Goal: Task Accomplishment & Management: Manage account settings

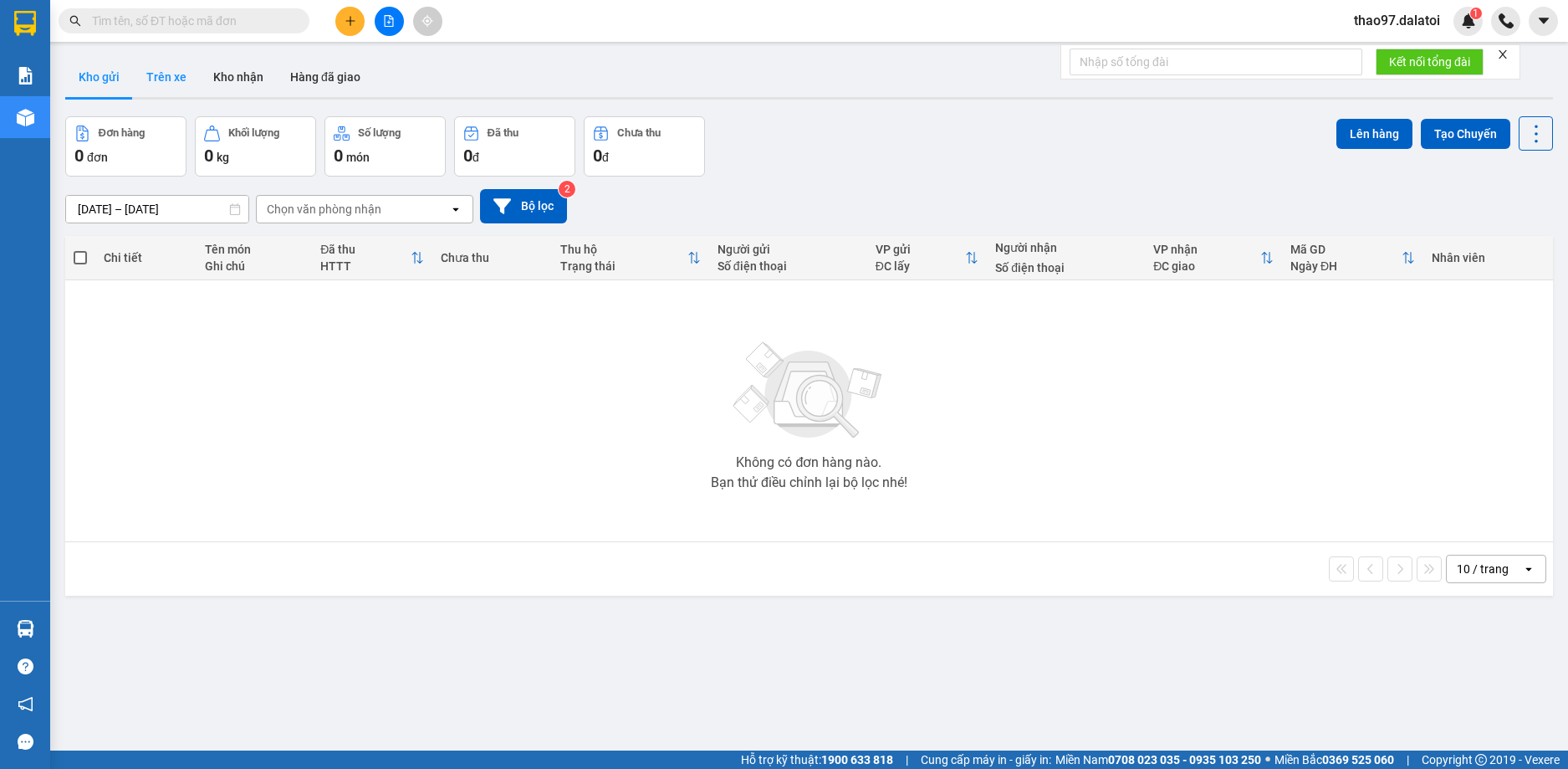
click at [175, 84] on button "Trên xe" at bounding box center [166, 77] width 67 height 40
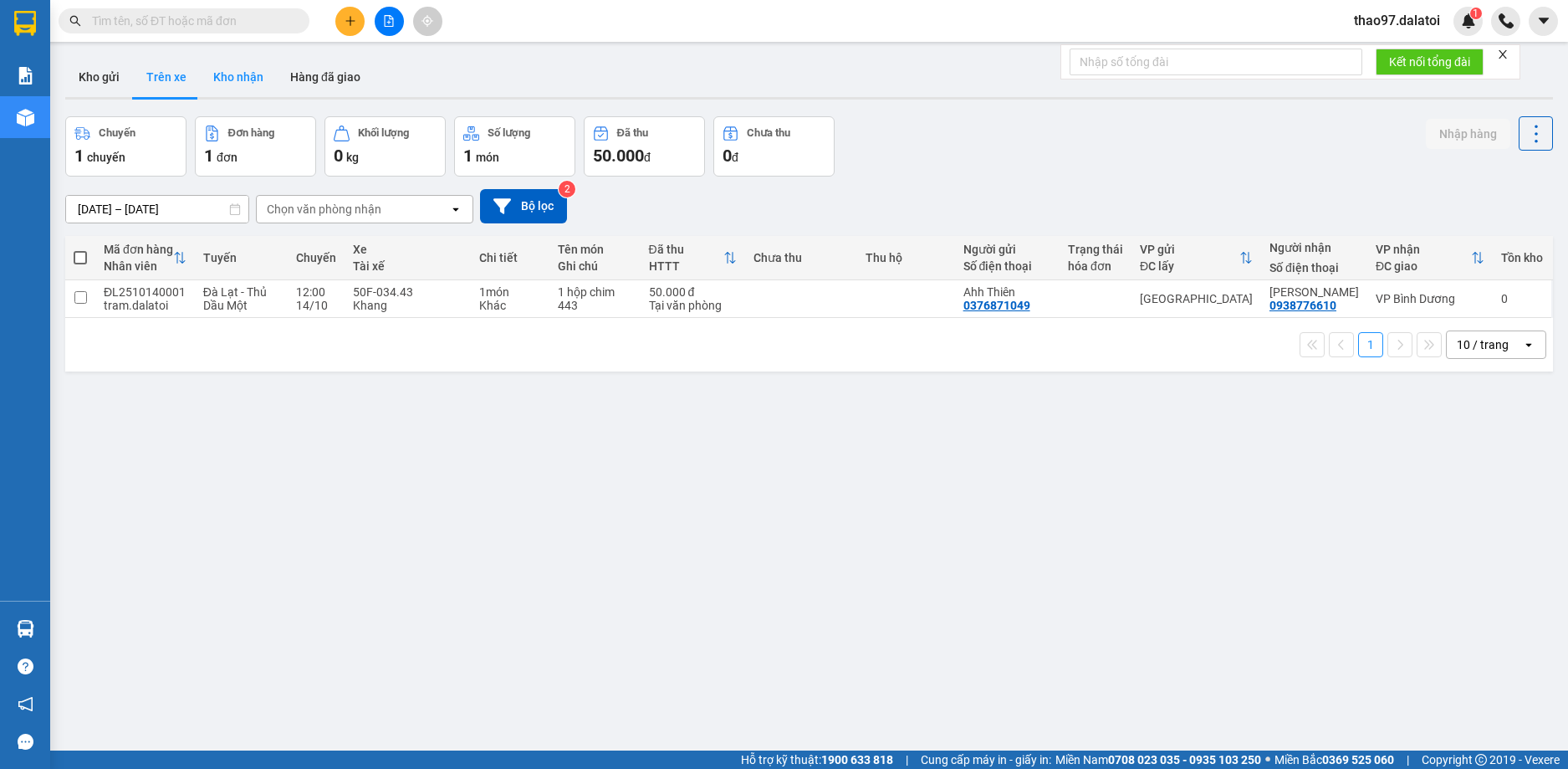
click at [239, 86] on button "Kho nhận" at bounding box center [238, 77] width 77 height 40
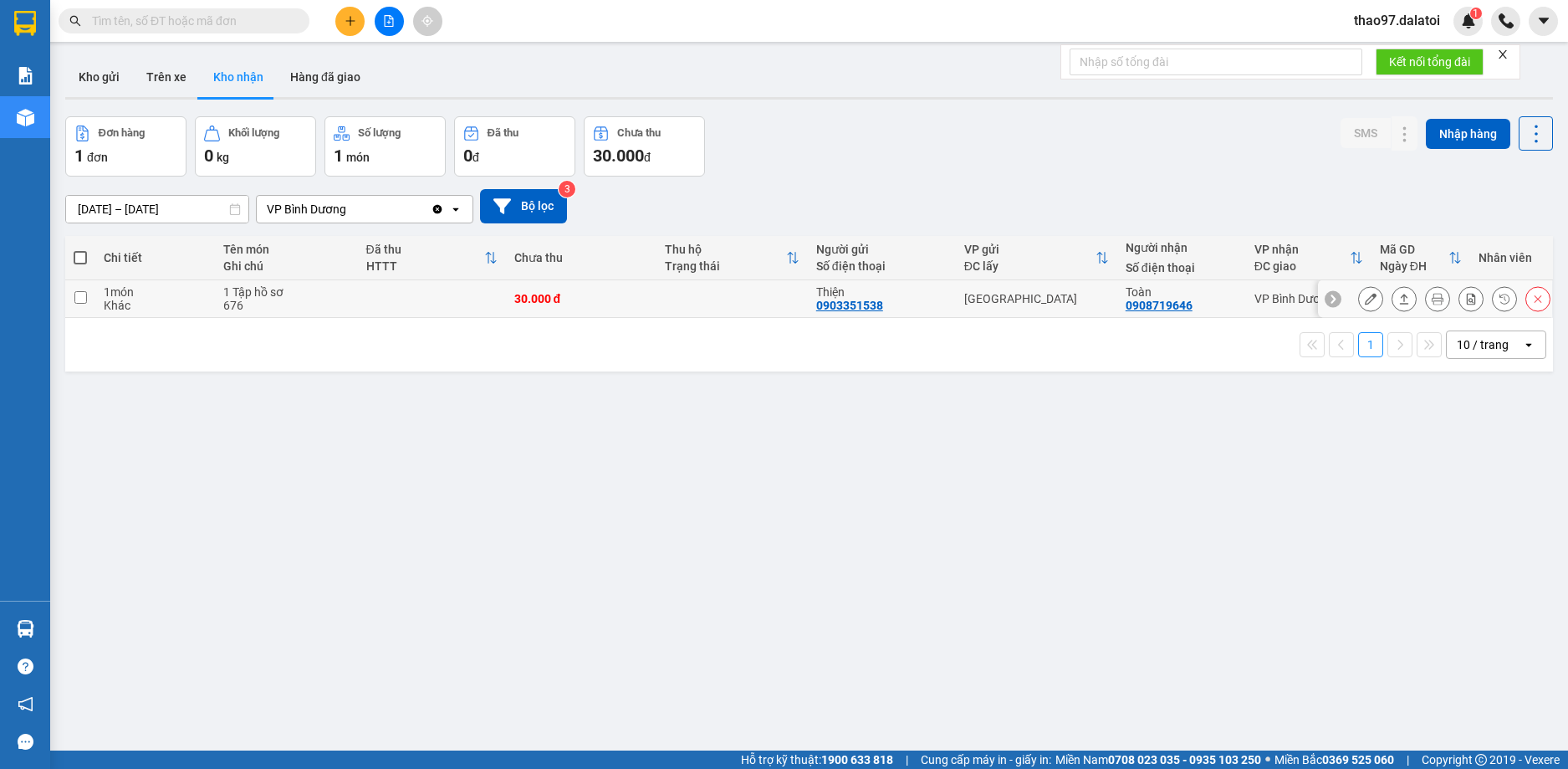
click at [78, 300] on input "checkbox" at bounding box center [80, 297] width 13 height 13
checkbox input "true"
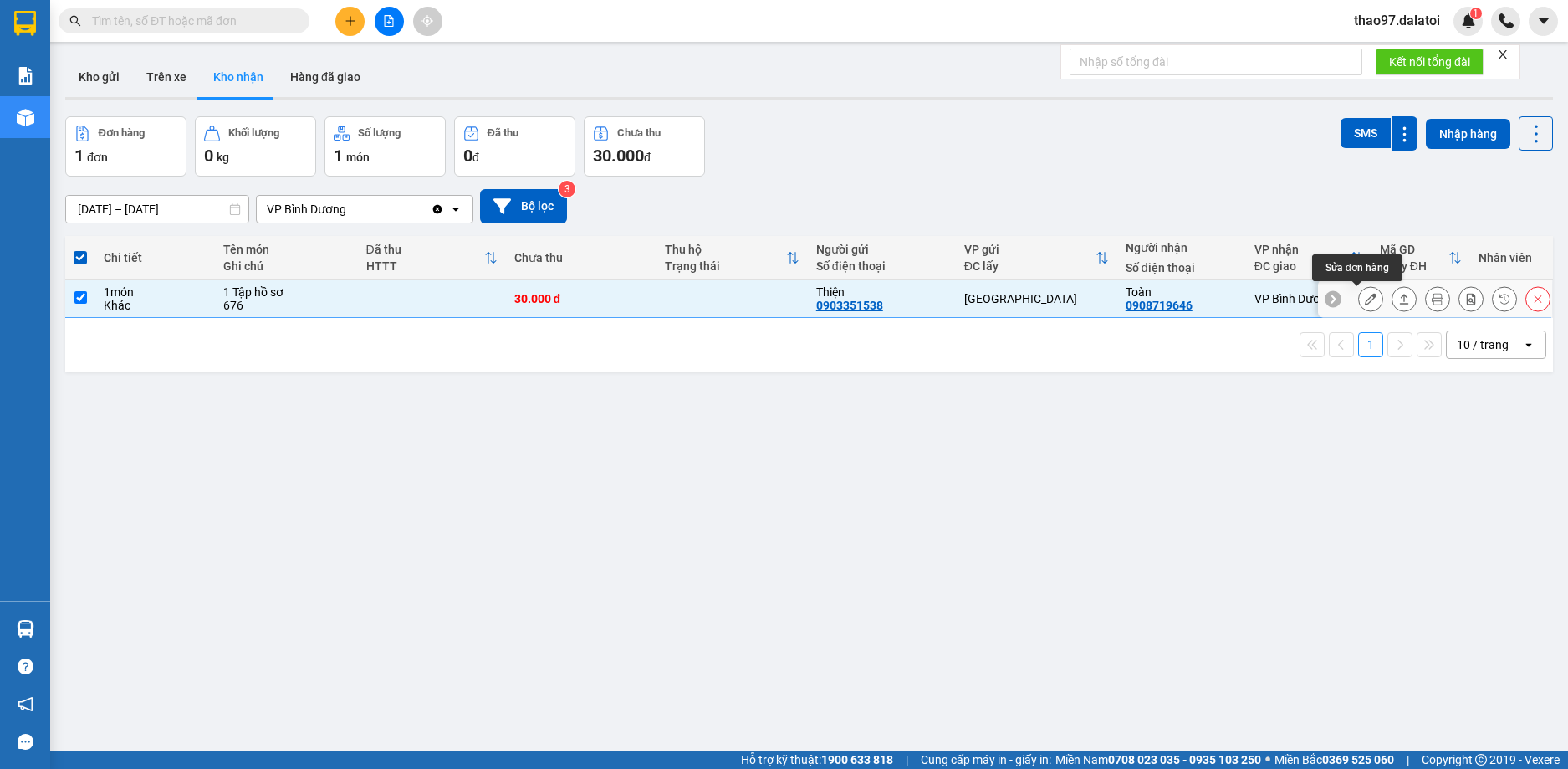
click at [1365, 299] on icon at bounding box center [1371, 298] width 12 height 12
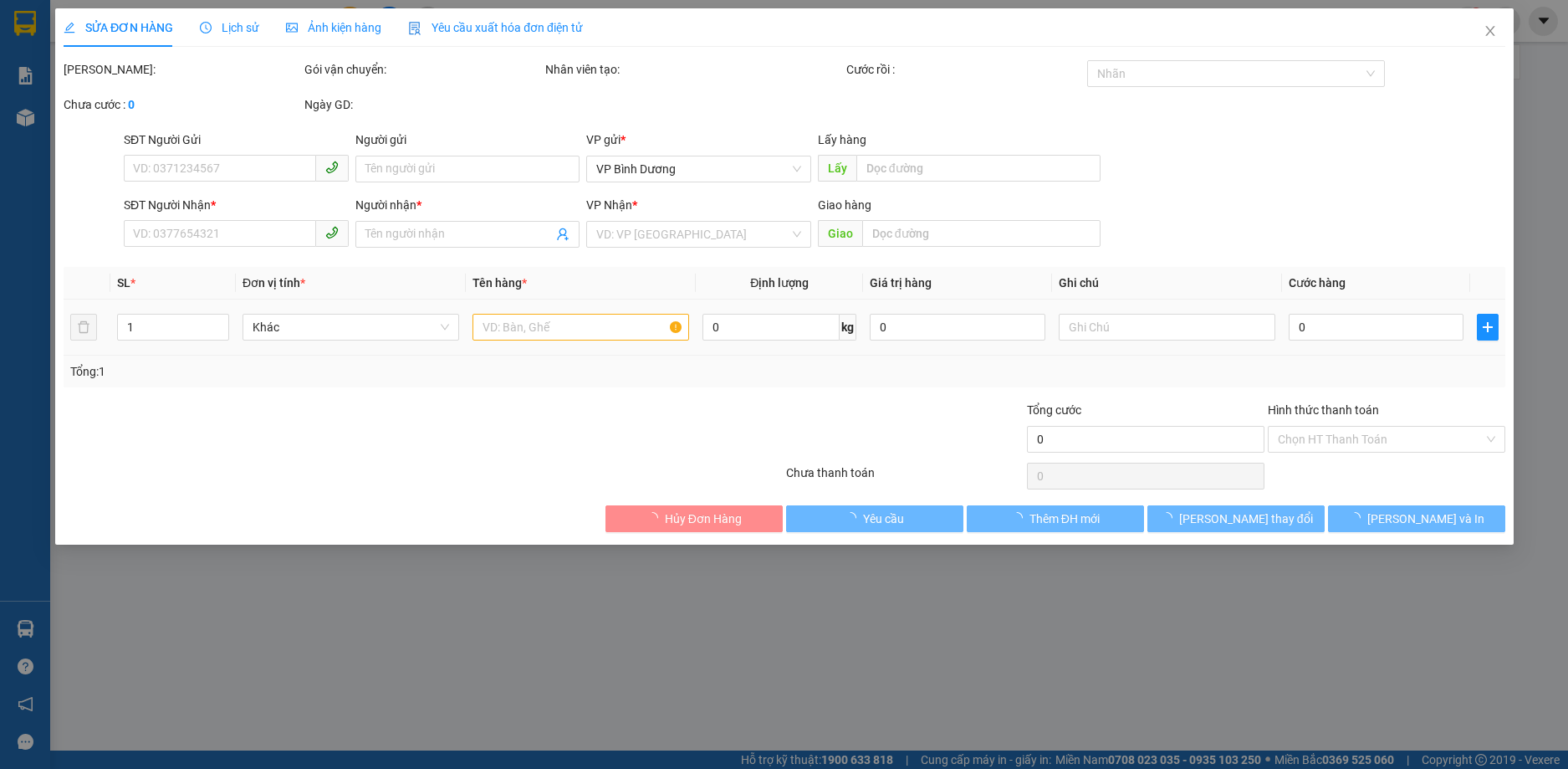
type input "0903351538"
type input "Thiện"
type input "0908719646"
type input "Toàn"
type input "30.000"
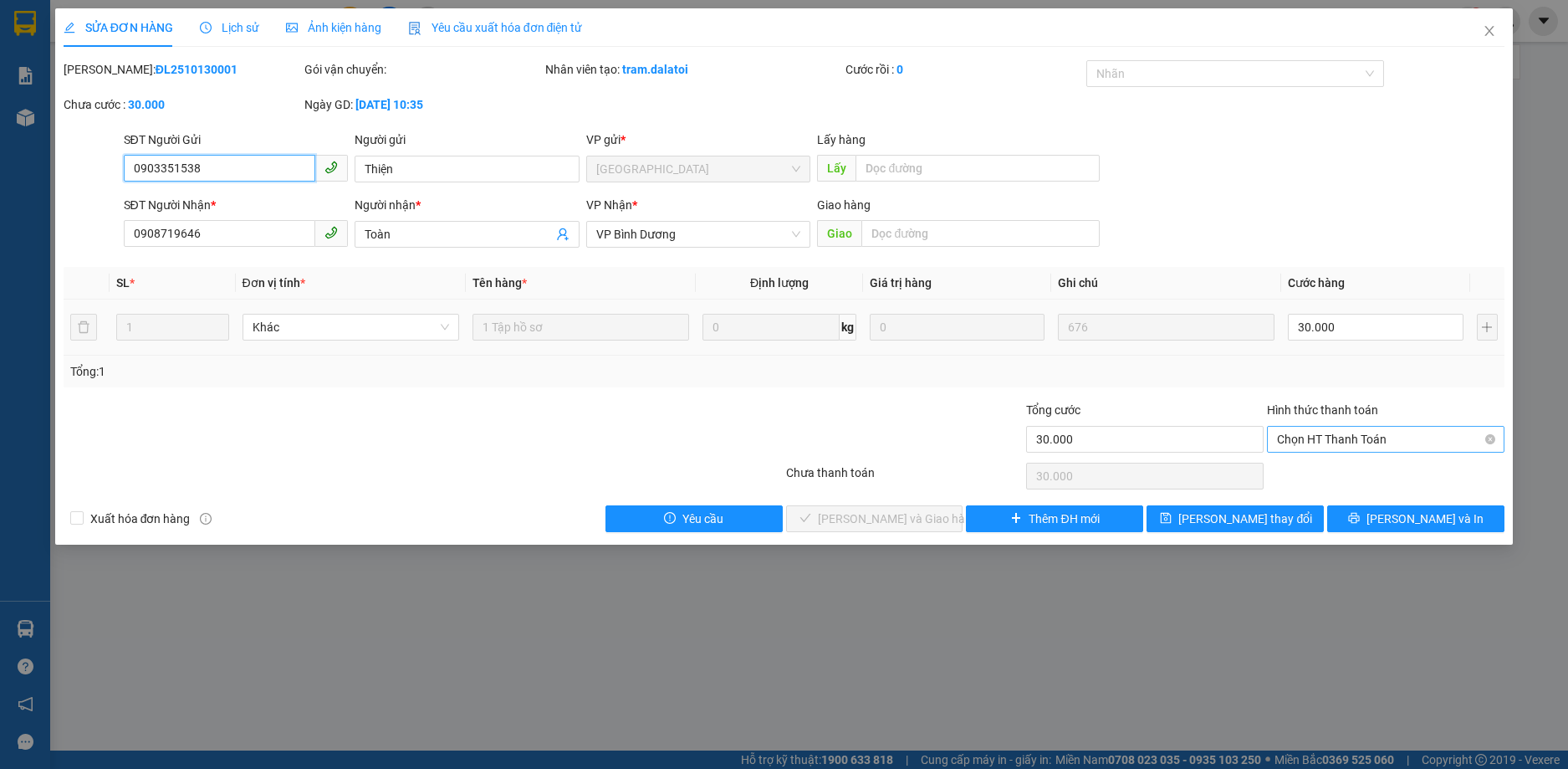
click at [1377, 439] on span "Chọn HT Thanh Toán" at bounding box center [1386, 439] width 217 height 25
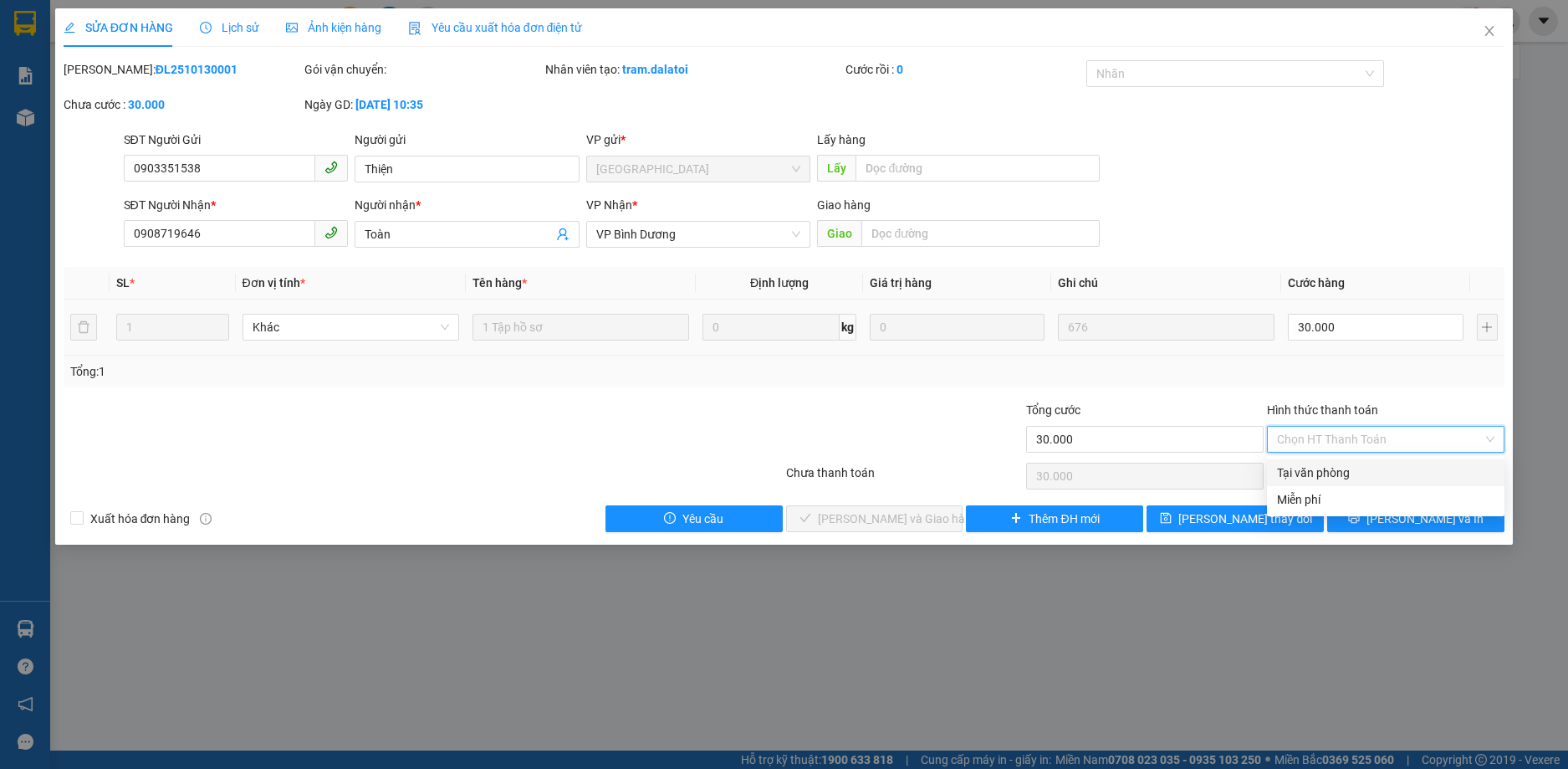
click at [1340, 471] on div "Tại văn phòng" at bounding box center [1386, 473] width 217 height 19
type input "0"
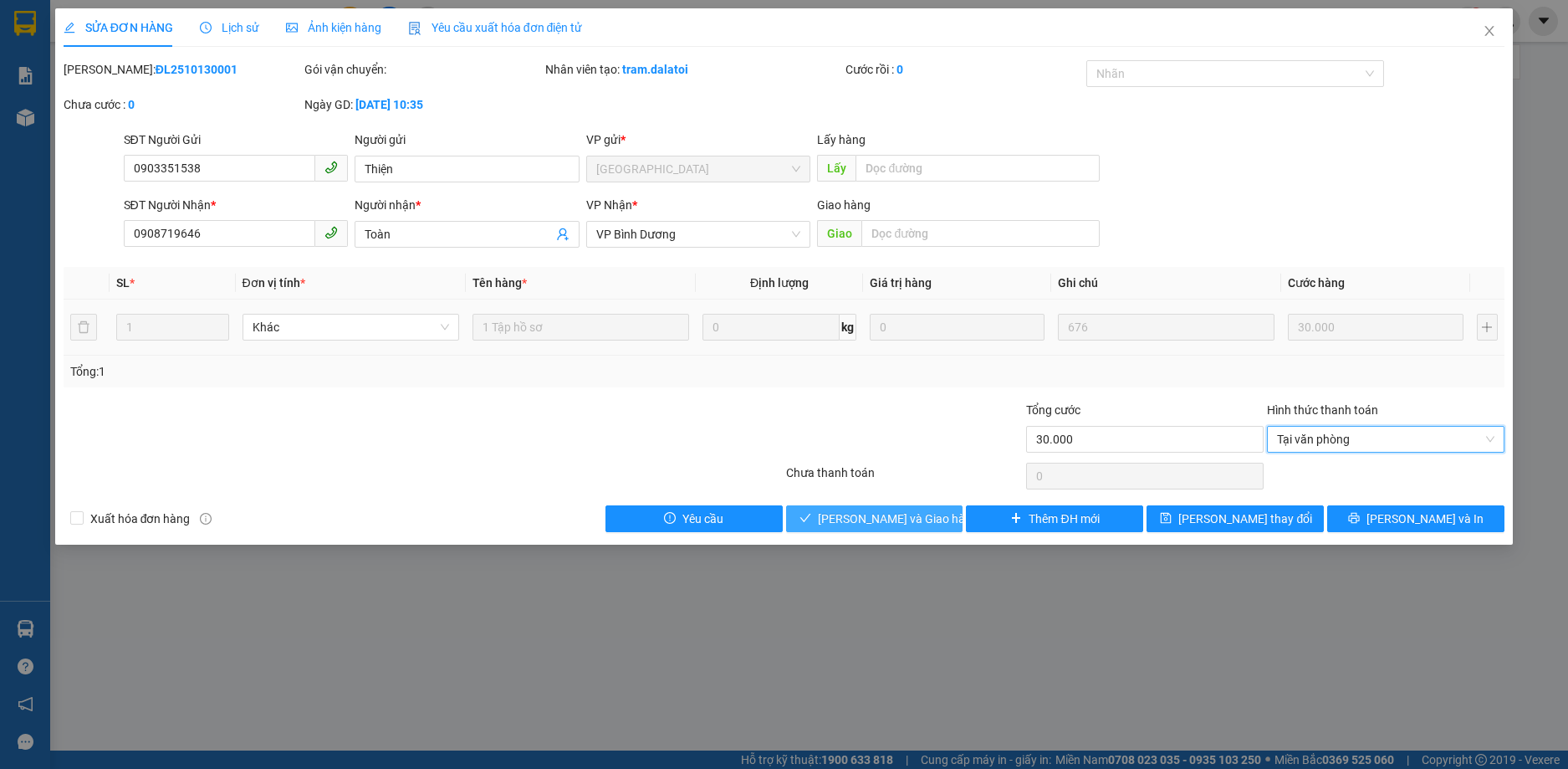
click at [905, 511] on span "[PERSON_NAME] và Giao hàng" at bounding box center [898, 519] width 160 height 19
